Goal: Information Seeking & Learning: Learn about a topic

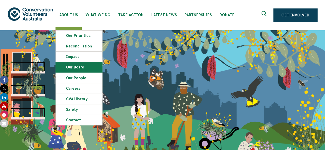
click at [77, 68] on link "Our Board" at bounding box center [79, 67] width 46 height 10
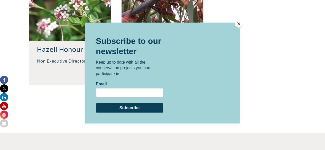
scroll to position [332, 0]
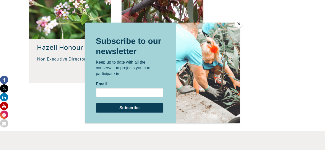
drag, startPoint x: 328, startPoint y: 68, endPoint x: 239, endPoint y: 24, distance: 99.3
click at [239, 24] on button "Close" at bounding box center [239, 24] width 8 height 8
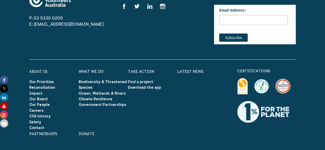
scroll to position [682, 0]
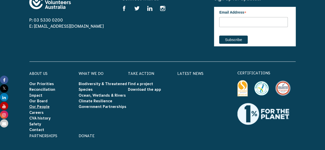
click at [41, 105] on link "Our People" at bounding box center [39, 107] width 20 height 4
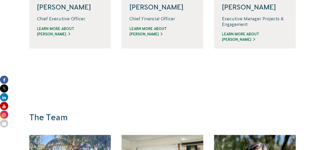
scroll to position [221, 0]
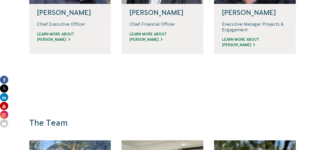
drag, startPoint x: 328, startPoint y: 36, endPoint x: 328, endPoint y: 45, distance: 9.0
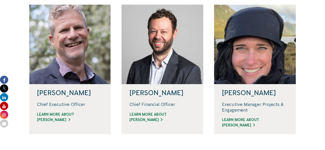
click at [153, 98] on div "David Sanders" at bounding box center [162, 92] width 82 height 17
click at [153, 97] on div "David Sanders" at bounding box center [162, 92] width 82 height 17
click at [149, 94] on h4 "David Sanders" at bounding box center [162, 92] width 66 height 7
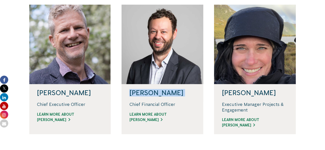
click at [149, 94] on h4 "David Sanders" at bounding box center [162, 92] width 66 height 7
click at [176, 118] on link "Learn more about David" at bounding box center [162, 117] width 66 height 11
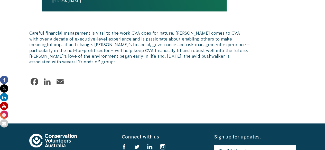
drag, startPoint x: 328, startPoint y: 18, endPoint x: 327, endPoint y: 82, distance: 63.9
click at [324, 82] on html "About Us Our Priorities Reconciliation Impact Our Board Our People Careers CVA …" at bounding box center [162, 36] width 325 height 709
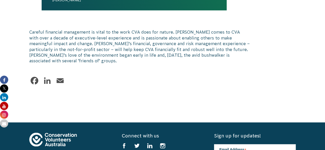
click at [48, 76] on link "LinkedIn" at bounding box center [47, 80] width 10 height 10
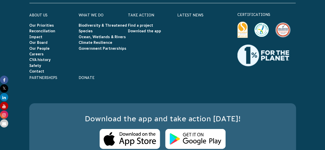
scroll to position [553, 0]
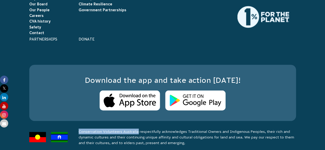
drag, startPoint x: 79, startPoint y: 125, endPoint x: 139, endPoint y: 122, distance: 59.9
click at [139, 122] on div "P: 03 5330 0200 E: info@cva.org.au Connect with us Find us on facebook Find us …" at bounding box center [163, 21] width 286 height 247
copy p "Conservation Volunteers Australia"
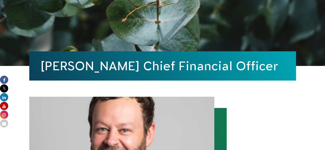
scroll to position [0, 0]
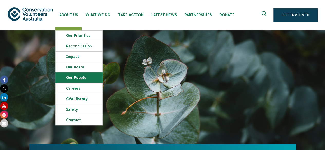
click at [84, 79] on link "Our People" at bounding box center [79, 78] width 46 height 10
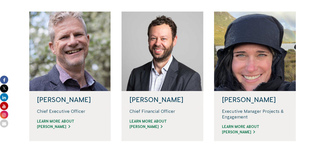
scroll to position [135, 0]
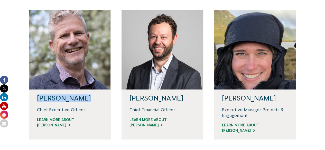
drag, startPoint x: 39, startPoint y: 97, endPoint x: 78, endPoint y: 99, distance: 39.1
click at [78, 99] on h4 "[PERSON_NAME]" at bounding box center [70, 98] width 66 height 7
copy h4 "[PERSON_NAME]"
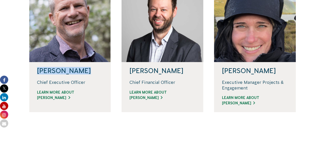
scroll to position [0, 0]
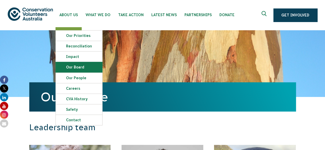
click at [81, 69] on link "Our Board" at bounding box center [79, 67] width 46 height 10
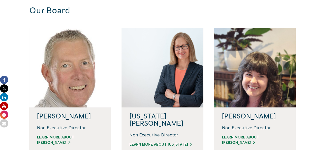
scroll to position [131, 0]
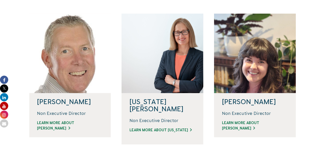
click at [53, 101] on h4 "[PERSON_NAME]" at bounding box center [70, 101] width 66 height 7
copy div "[PERSON_NAME]"
click at [161, 104] on h4 "[US_STATE][PERSON_NAME]" at bounding box center [162, 105] width 66 height 14
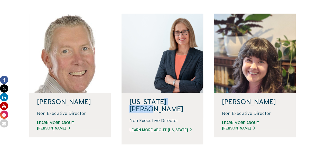
click at [161, 104] on h4 "[US_STATE][PERSON_NAME]" at bounding box center [162, 105] width 66 height 14
copy div "[US_STATE][PERSON_NAME]"
